Goal: Information Seeking & Learning: Learn about a topic

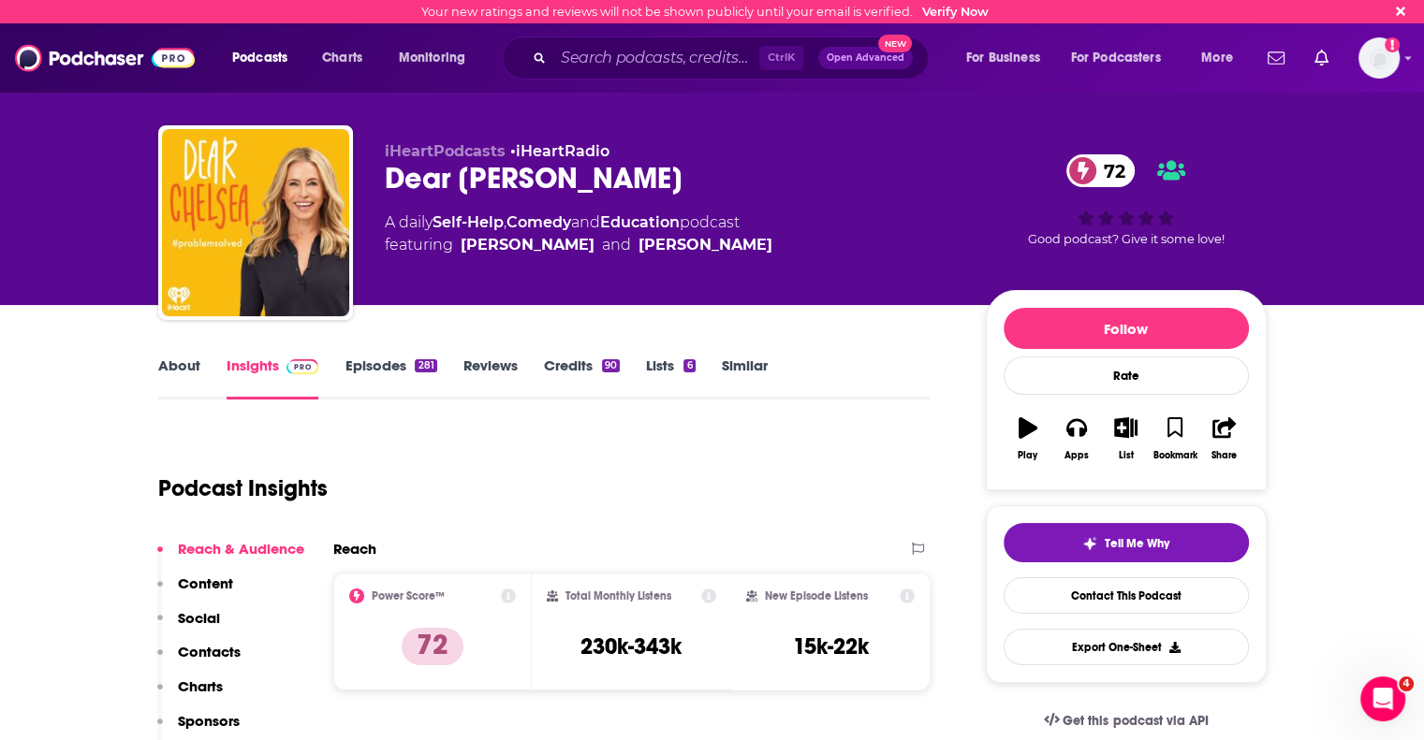
click at [184, 371] on link "About" at bounding box center [179, 378] width 42 height 43
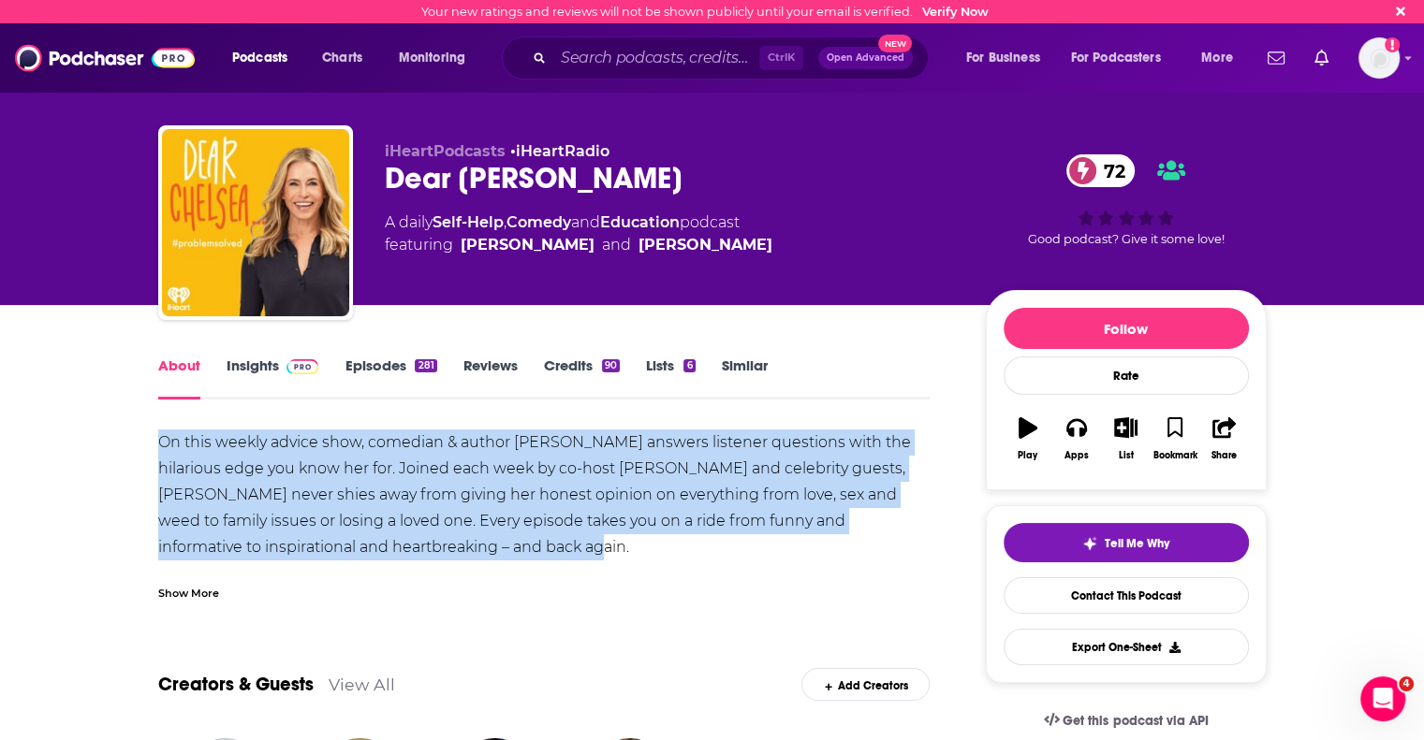
drag, startPoint x: 159, startPoint y: 440, endPoint x: 534, endPoint y: 549, distance: 391.0
click at [534, 549] on div "On this weekly advice show, comedian & author [PERSON_NAME] answers listener qu…" at bounding box center [544, 535] width 772 height 210
copy div "On this weekly advice show, comedian & author [PERSON_NAME] answers listener qu…"
click at [695, 66] on input "Search podcasts, credits, & more..." at bounding box center [656, 58] width 206 height 30
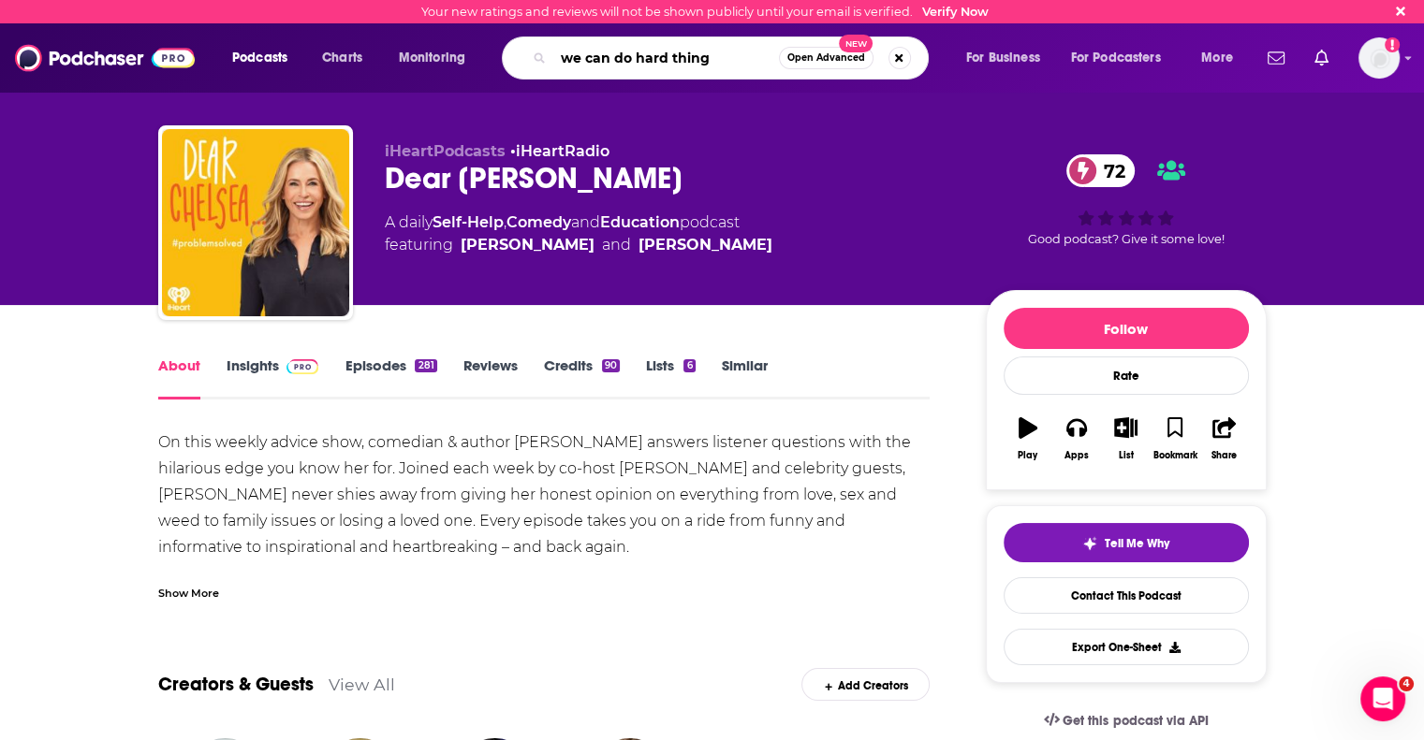
type input "we can do hard things"
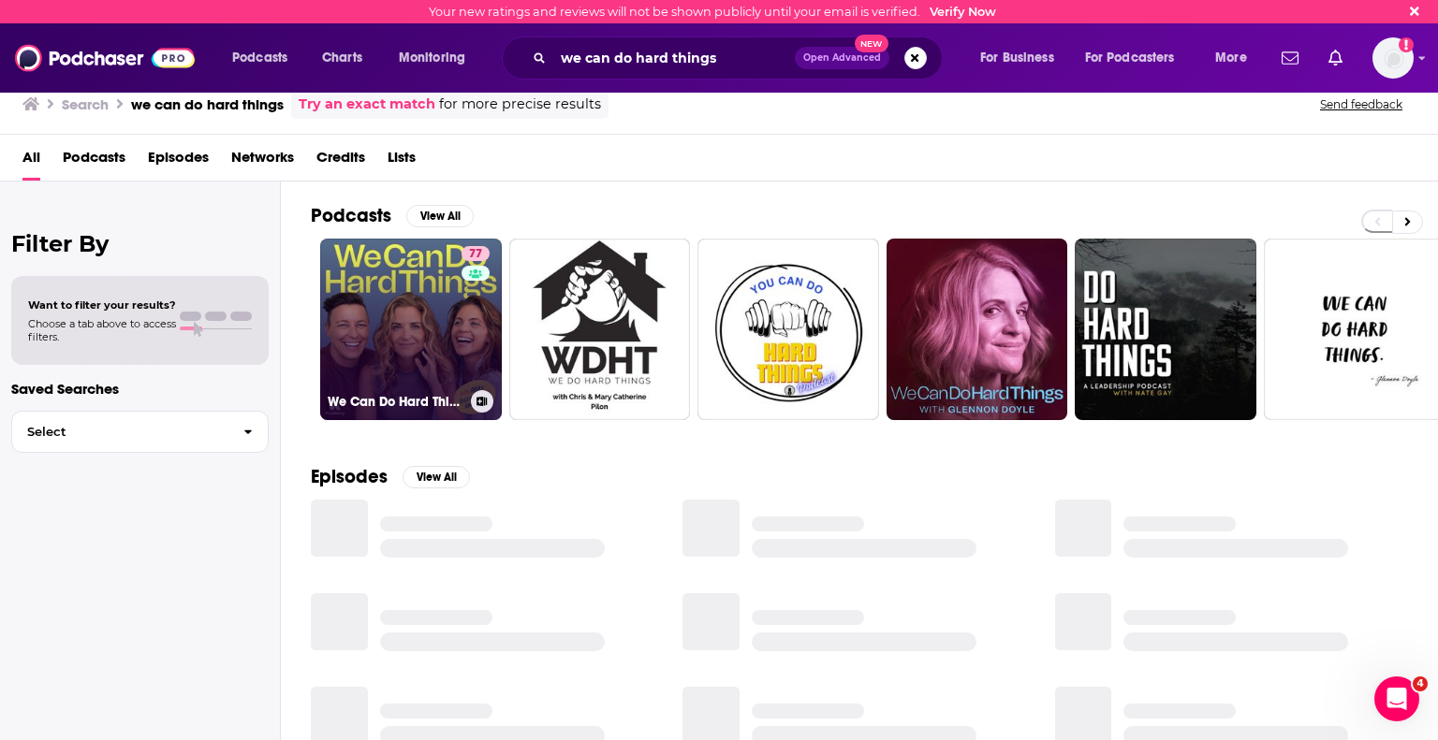
click at [459, 340] on link "77 We Can Do Hard Things" at bounding box center [411, 330] width 182 height 182
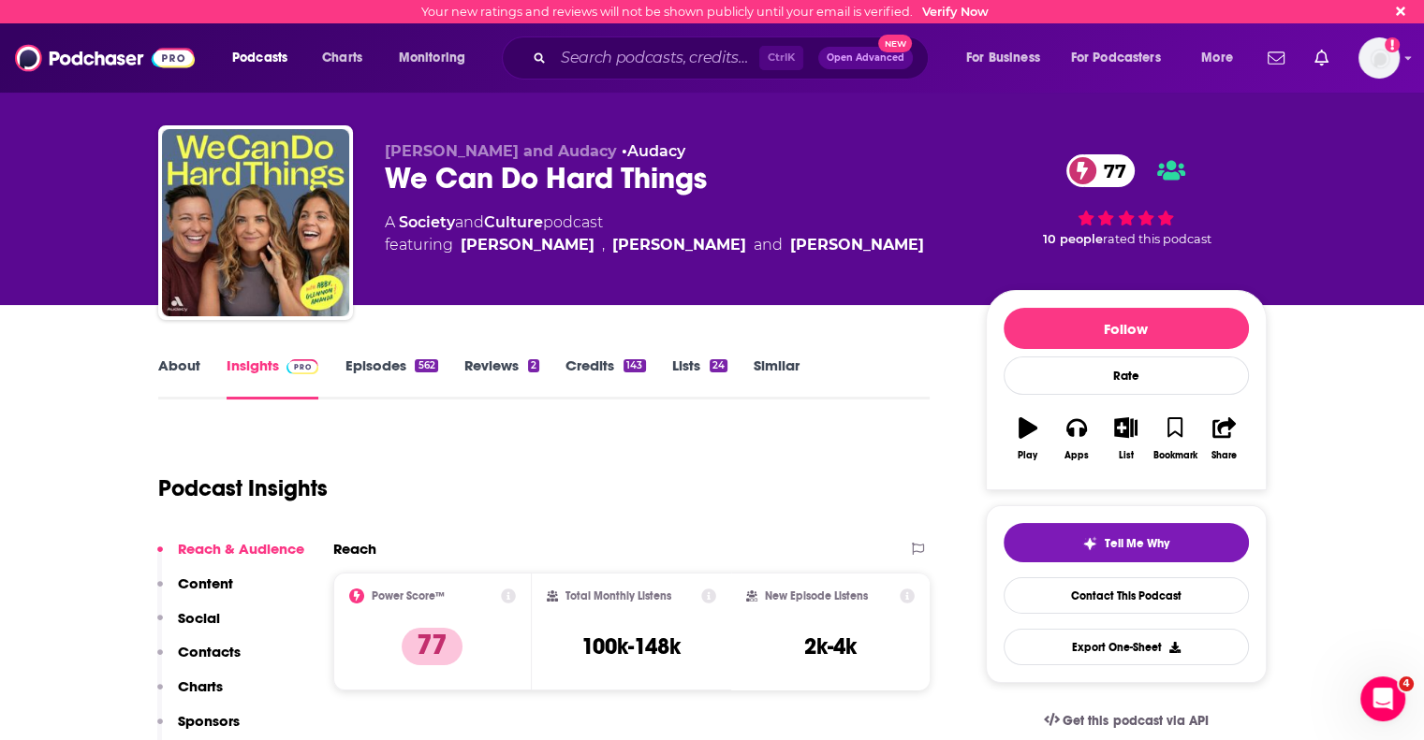
click at [183, 369] on link "About" at bounding box center [179, 378] width 42 height 43
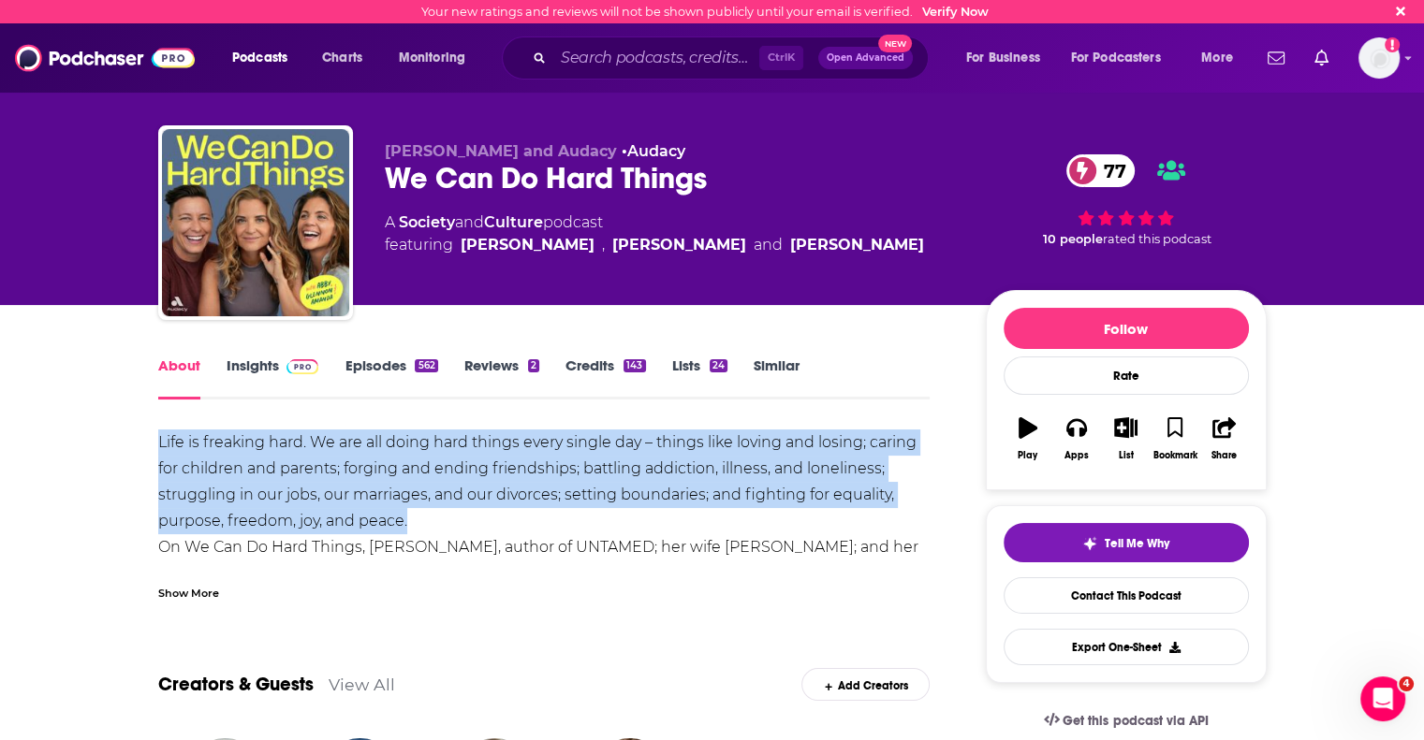
drag, startPoint x: 159, startPoint y: 437, endPoint x: 850, endPoint y: 516, distance: 695.2
click at [850, 516] on div "Life is freaking hard. We are all doing hard things every single day – things l…" at bounding box center [544, 561] width 772 height 262
copy div "Life is freaking hard. We are all doing hard things every single day – things l…"
